Goal: Task Accomplishment & Management: Manage account settings

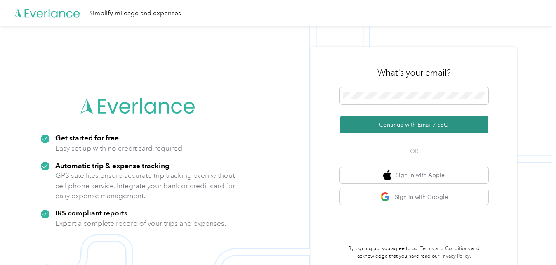
click at [416, 123] on button "Continue with Email / SSO" at bounding box center [414, 124] width 148 height 17
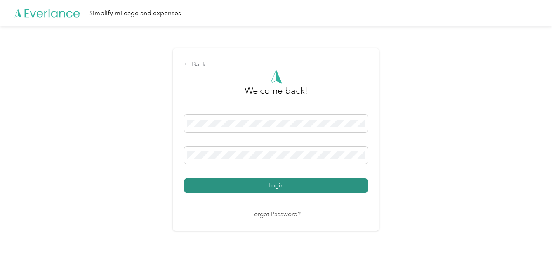
click at [303, 183] on button "Login" at bounding box center [275, 185] width 183 height 14
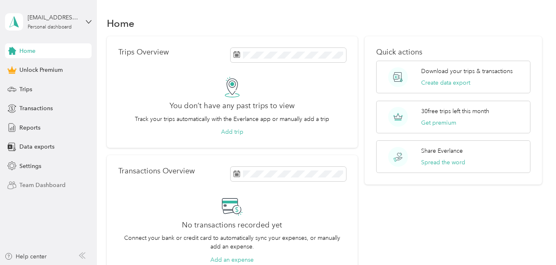
click at [31, 184] on span "Team Dashboard" at bounding box center [42, 185] width 46 height 9
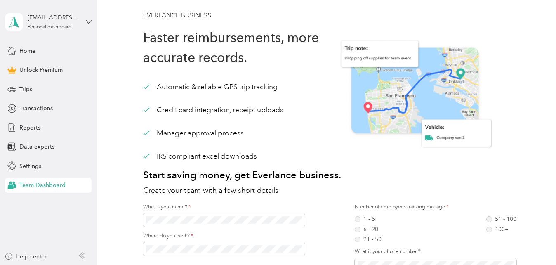
scroll to position [231, 0]
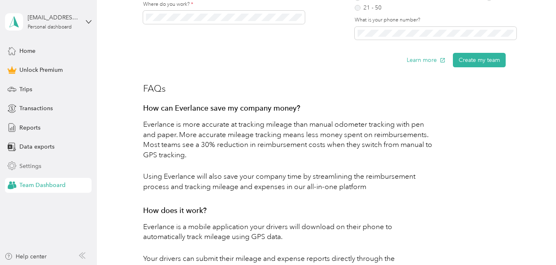
click at [35, 164] on span "Settings" at bounding box center [30, 166] width 22 height 9
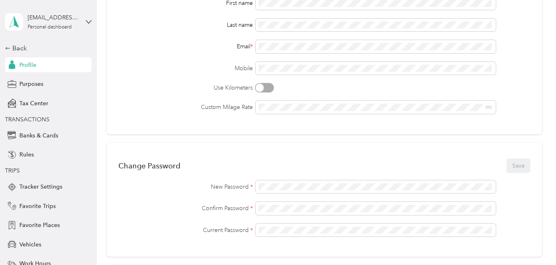
scroll to position [231, 0]
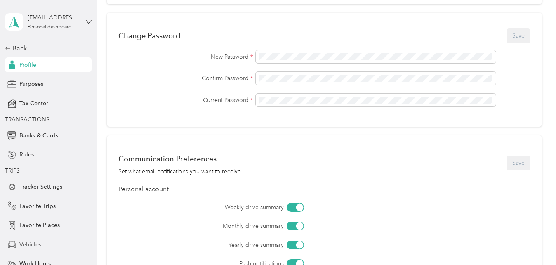
click at [26, 242] on span "Vehicles" at bounding box center [30, 244] width 22 height 9
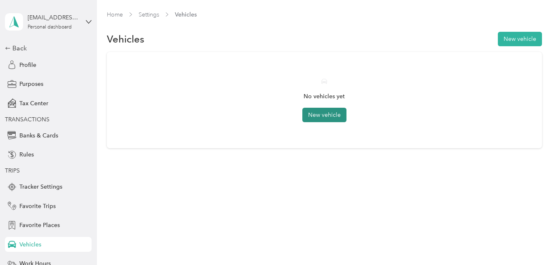
click at [324, 119] on button "New vehicle" at bounding box center [324, 115] width 44 height 14
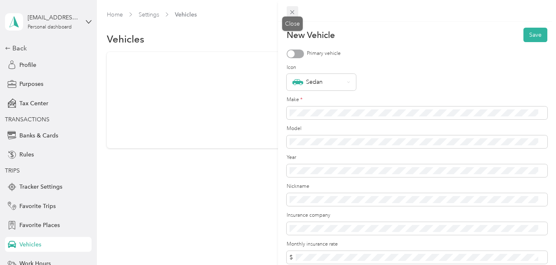
click at [292, 13] on icon at bounding box center [292, 12] width 4 height 4
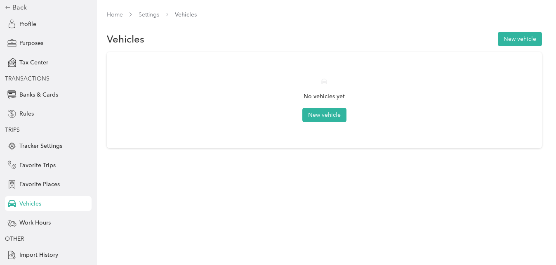
scroll to position [59, 0]
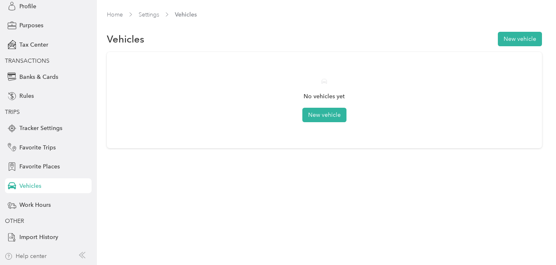
click at [32, 259] on div "Help center" at bounding box center [26, 256] width 42 height 9
